Goal: Find specific page/section: Find specific page/section

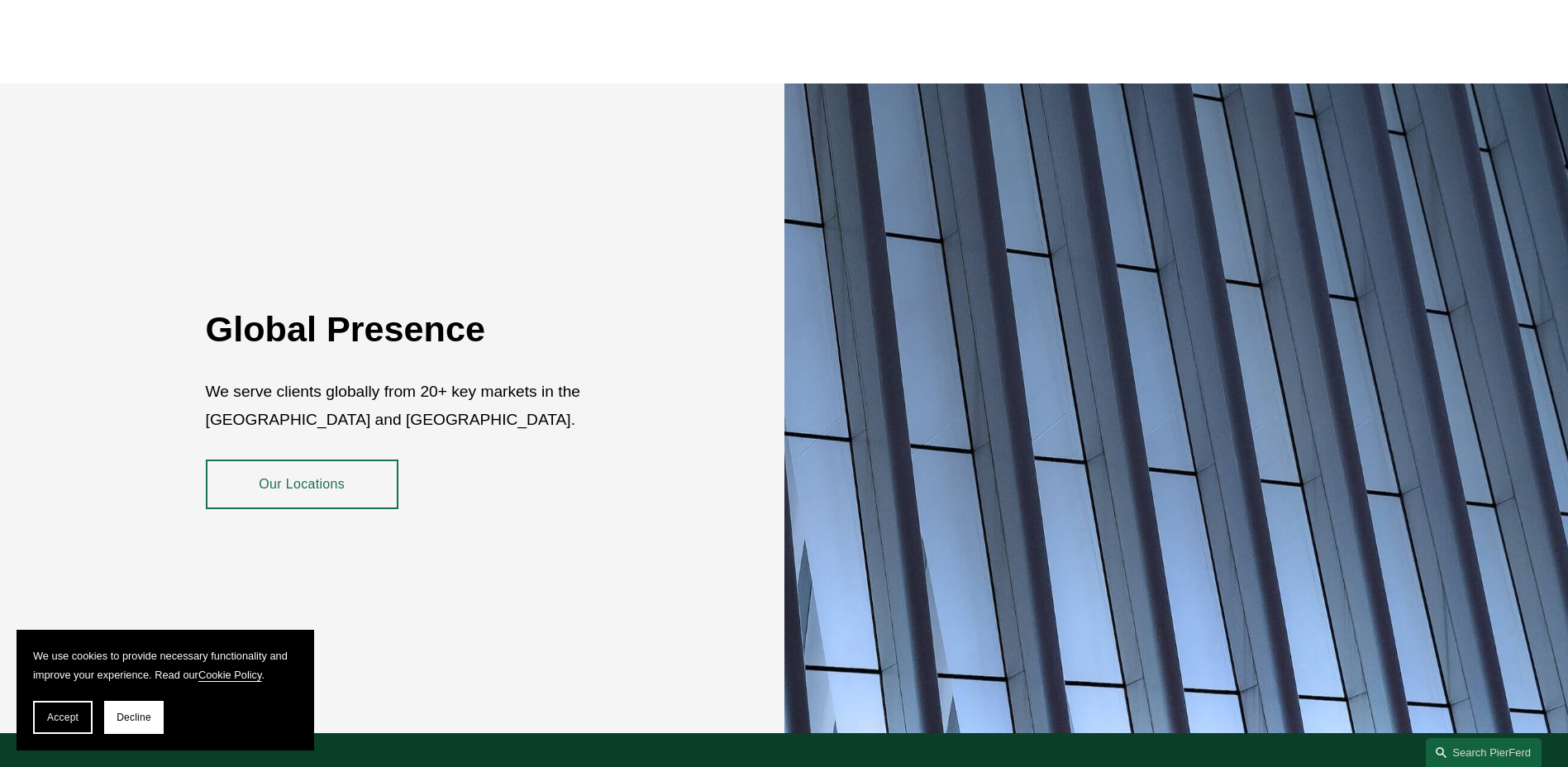
scroll to position [2692, 0]
click at [301, 478] on link "Our Locations" at bounding box center [302, 486] width 192 height 50
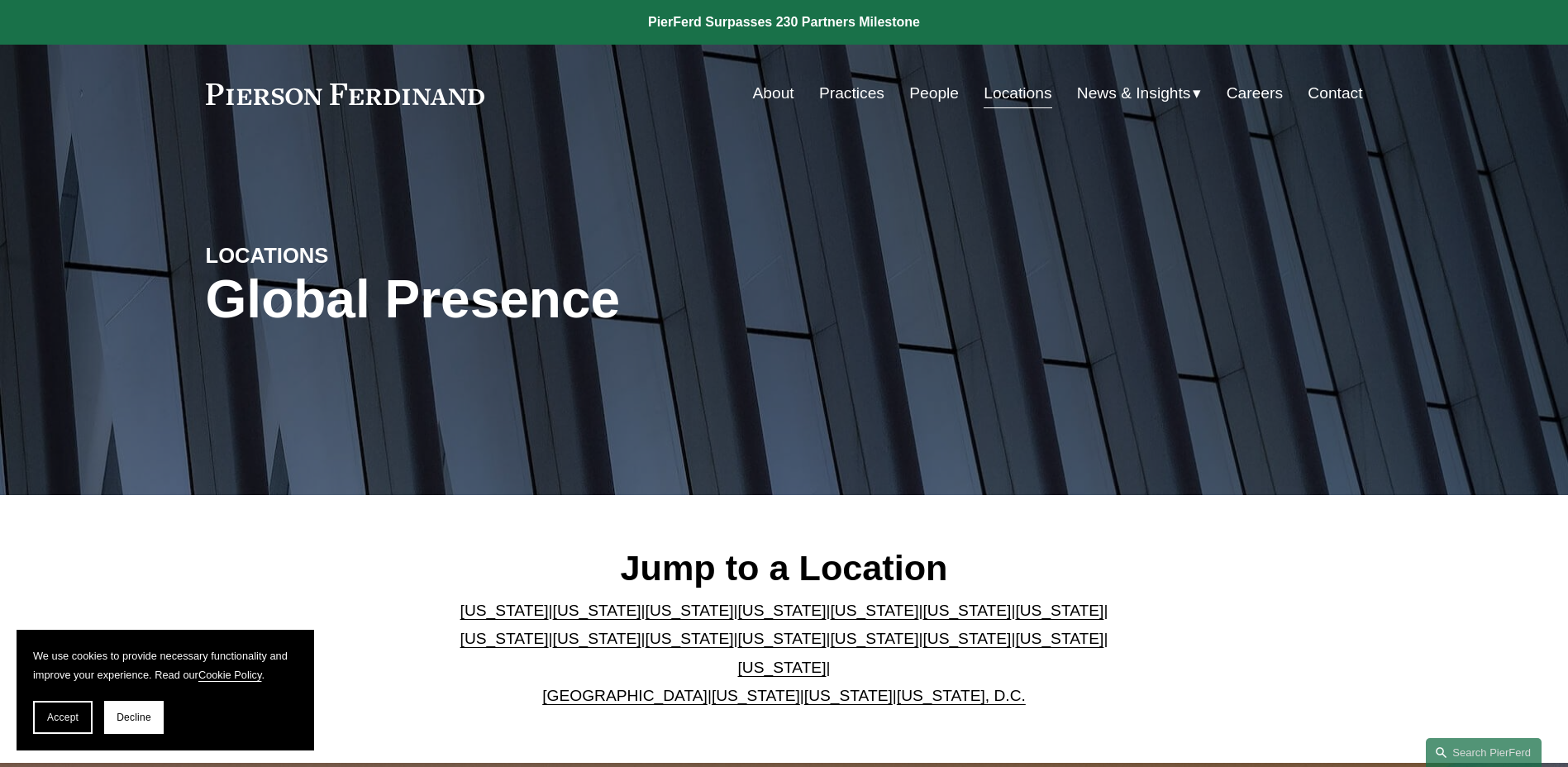
click at [557, 619] on link "[US_STATE]" at bounding box center [597, 610] width 88 height 17
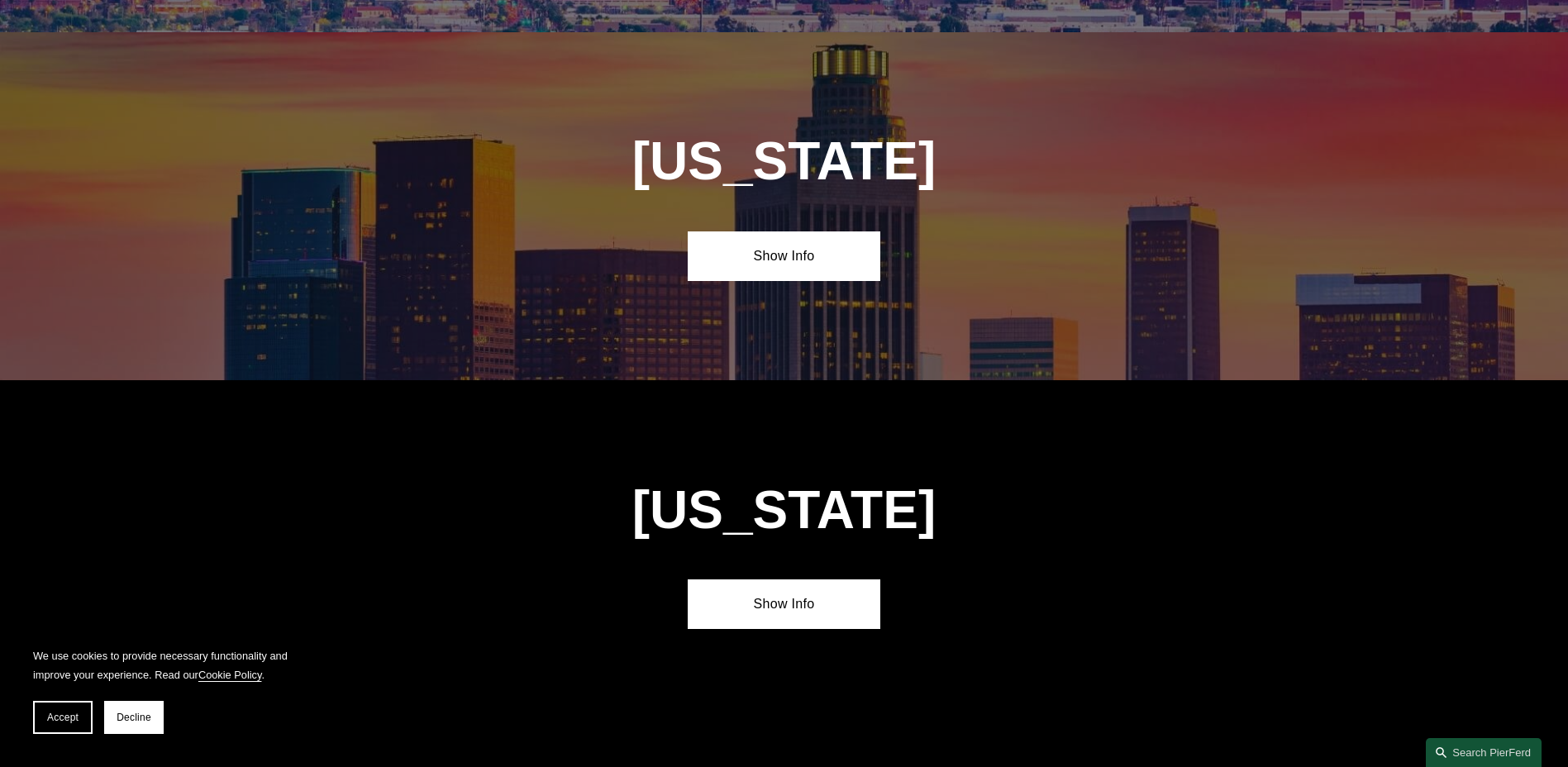
scroll to position [1098, 0]
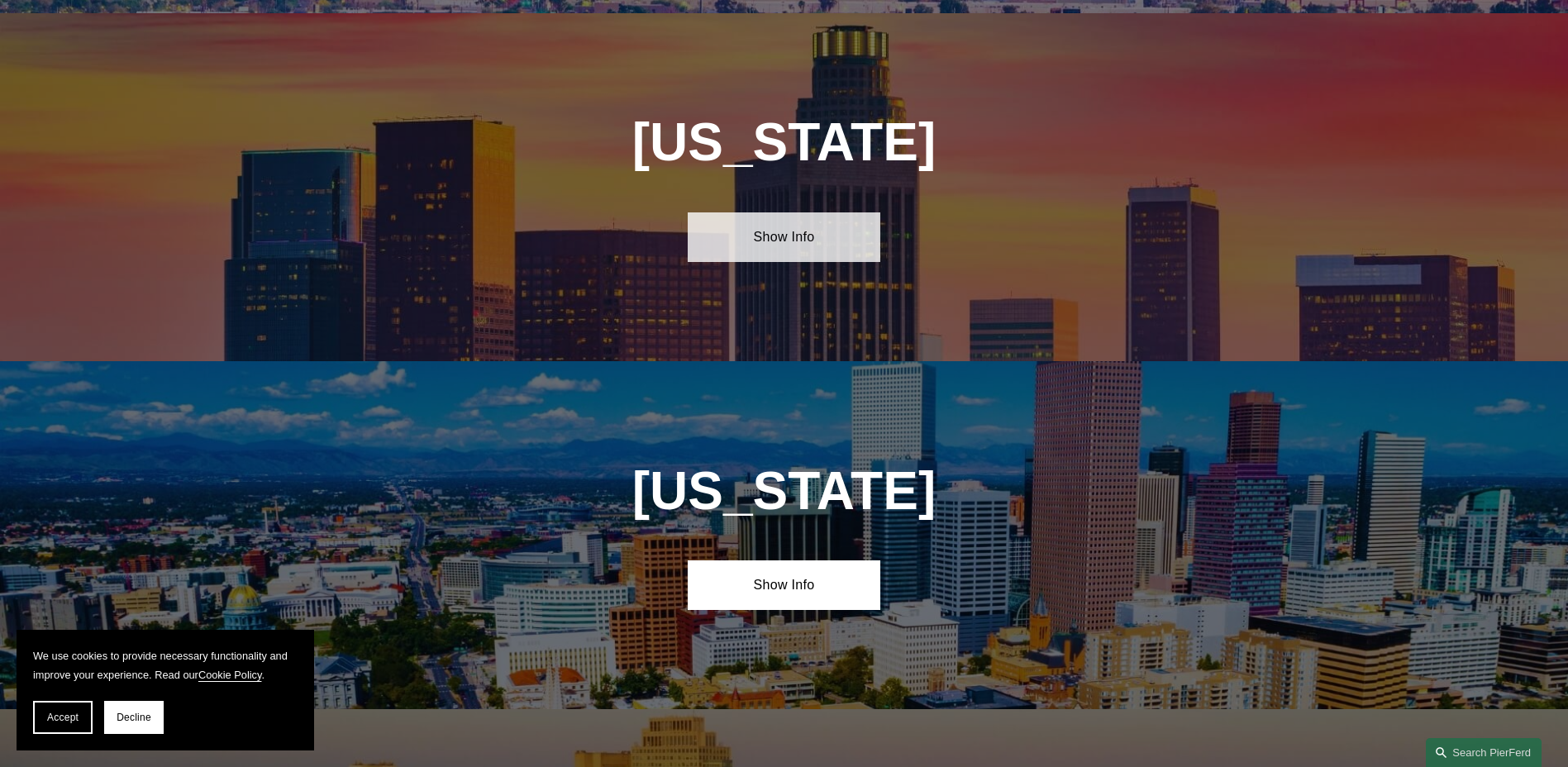
click at [782, 229] on link "Show Info" at bounding box center [784, 237] width 192 height 50
